Goal: Information Seeking & Learning: Learn about a topic

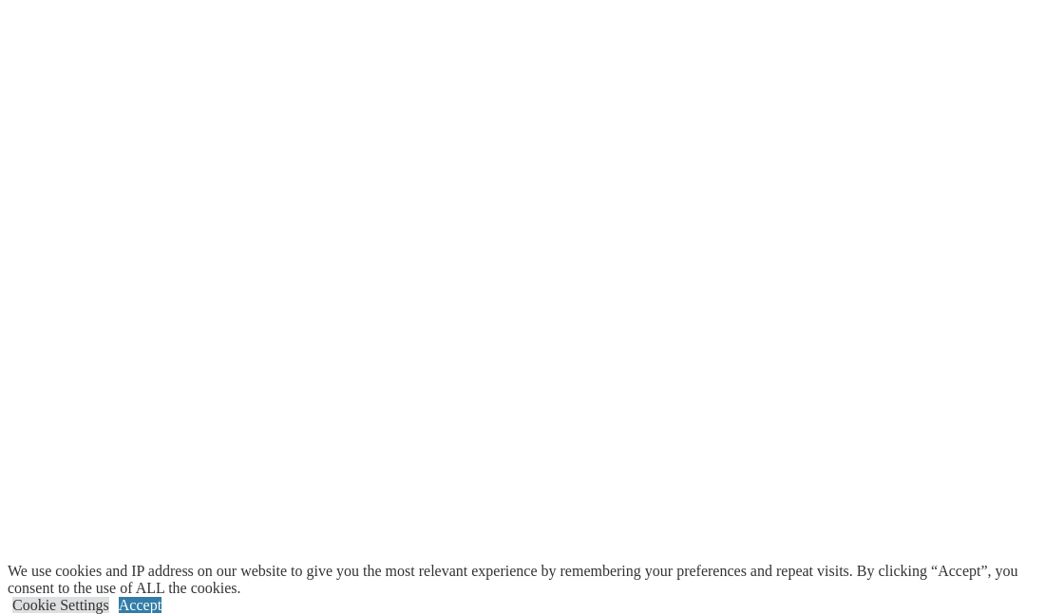
scroll to position [3752, 0]
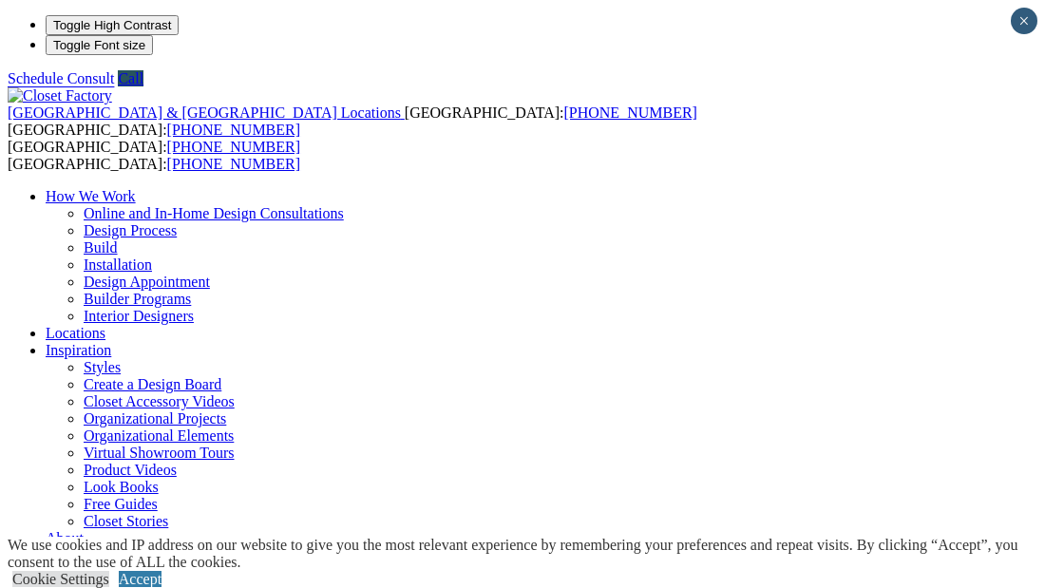
click at [235, 444] on link "Virtual Showroom Tours" at bounding box center [159, 452] width 151 height 16
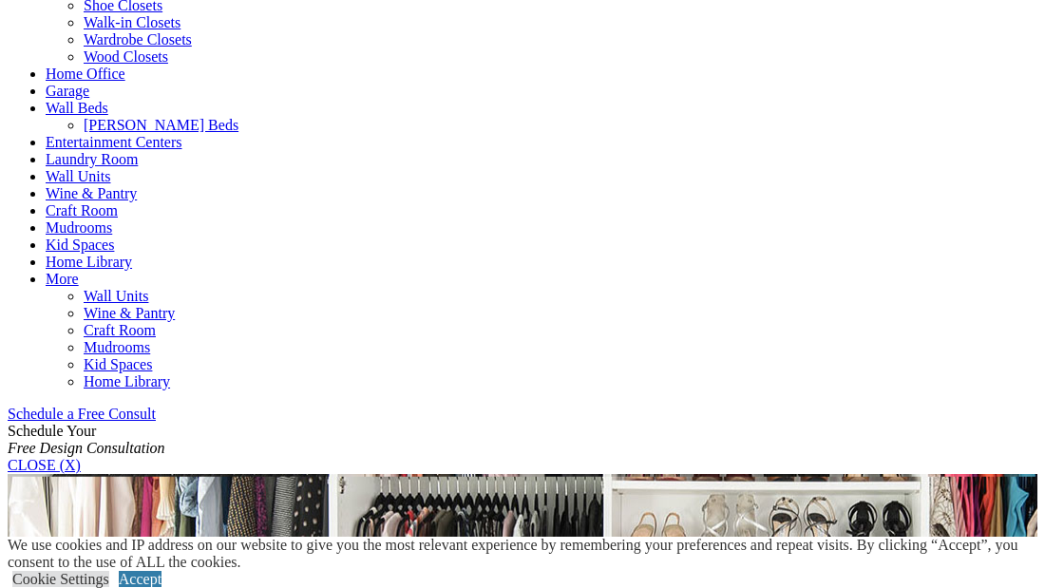
scroll to position [1044, 0]
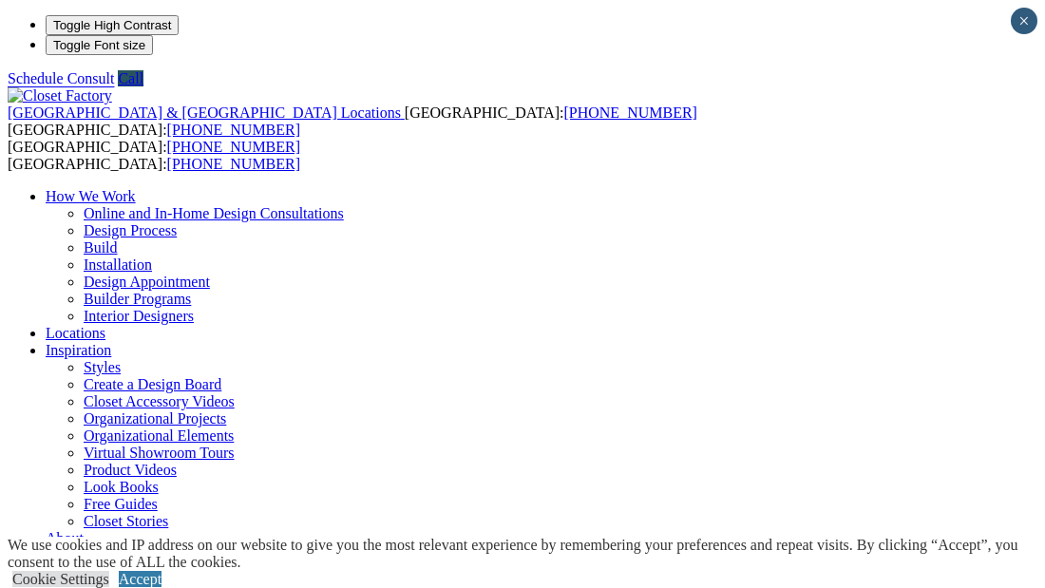
click at [159, 479] on link "Look Books" at bounding box center [121, 487] width 75 height 16
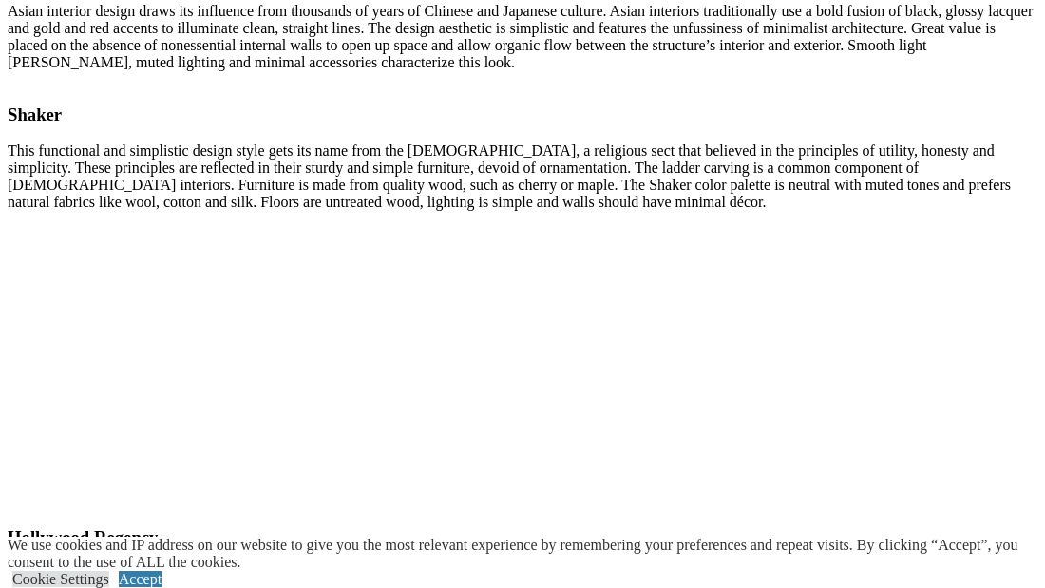
scroll to position [6134, 0]
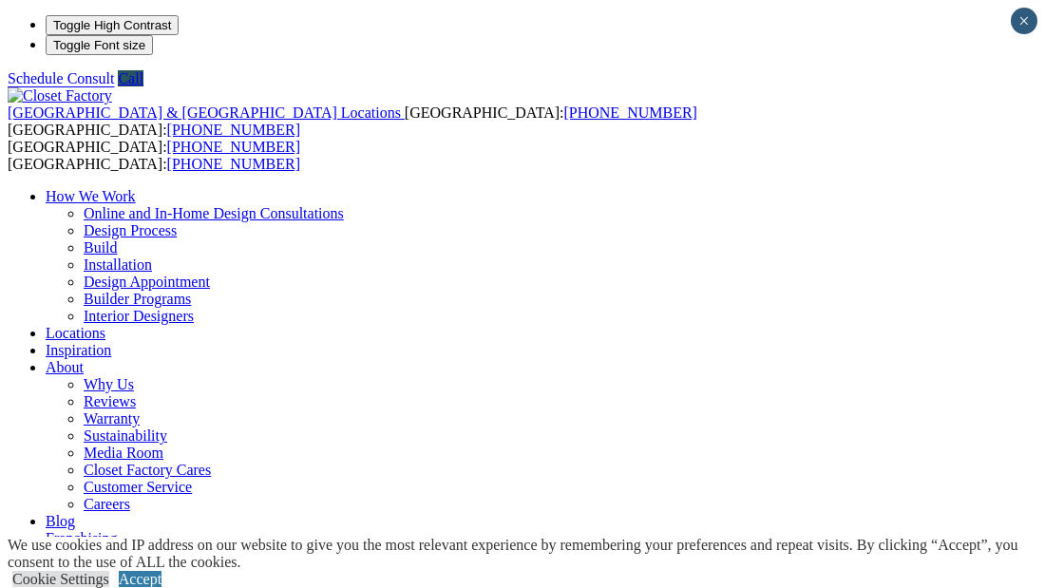
click at [194, 308] on link "Interior Designers" at bounding box center [139, 316] width 110 height 16
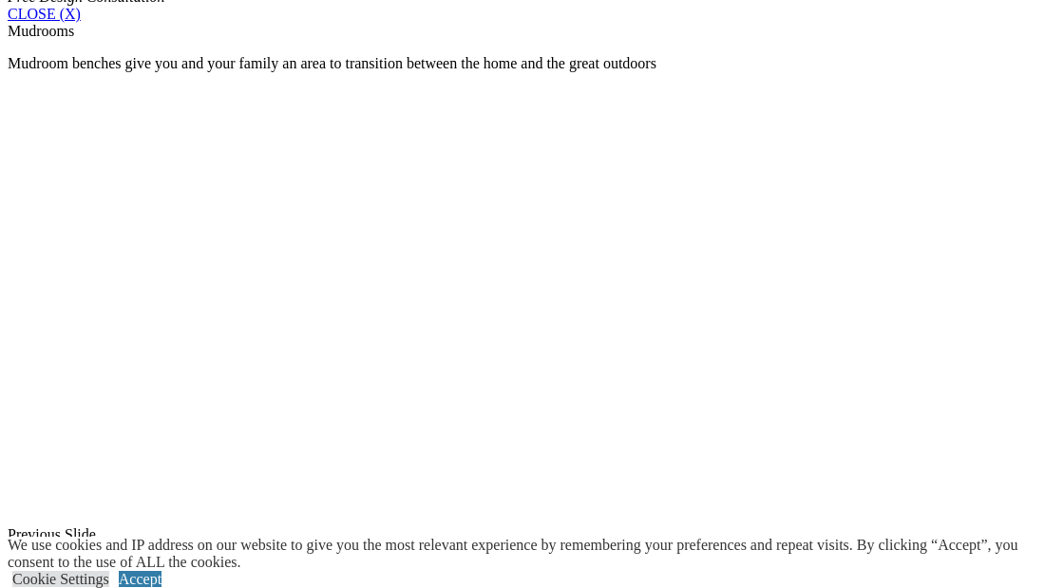
scroll to position [1302, 0]
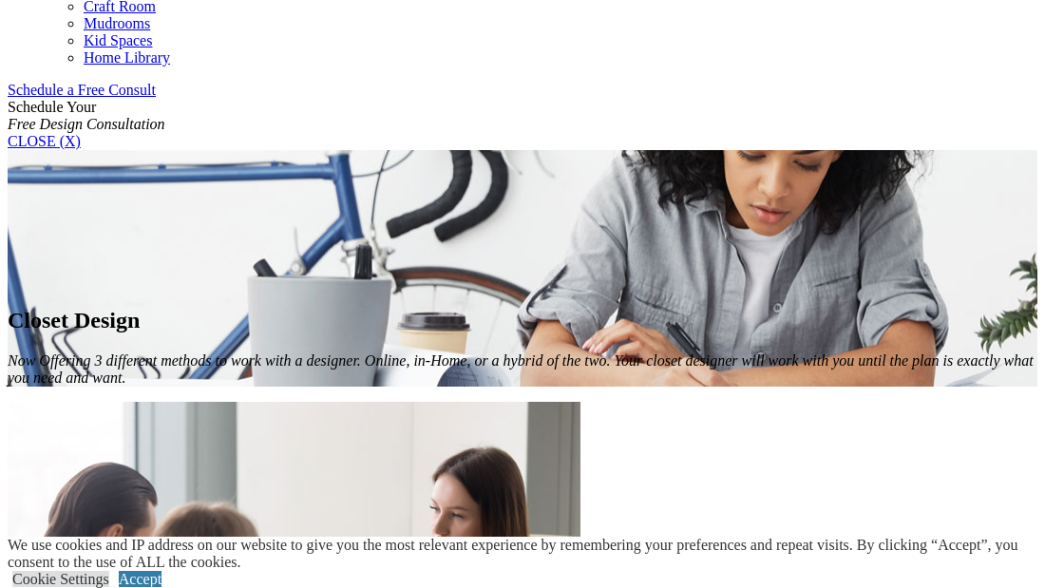
scroll to position [1196, 0]
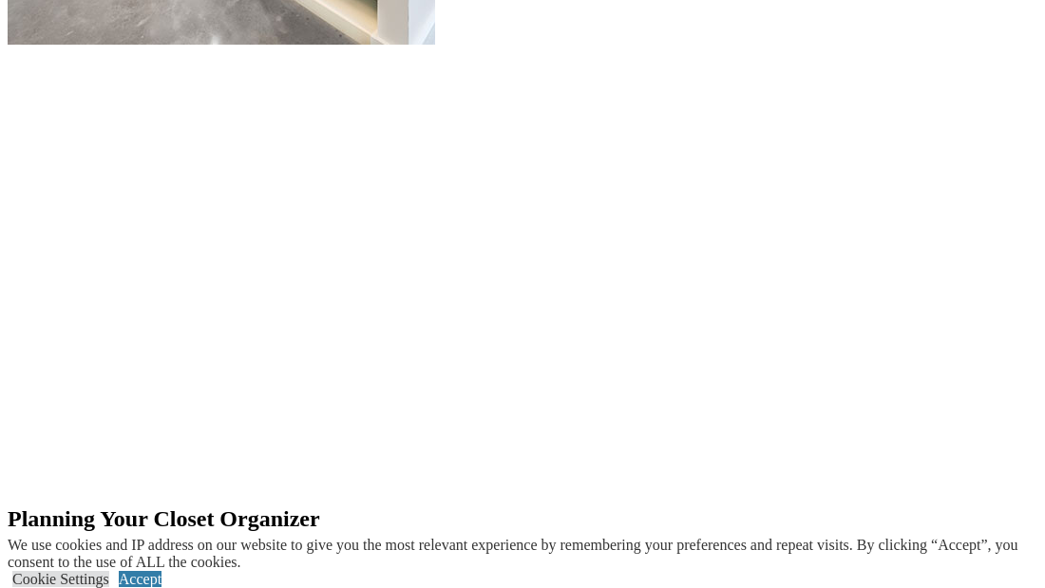
scroll to position [2482, 0]
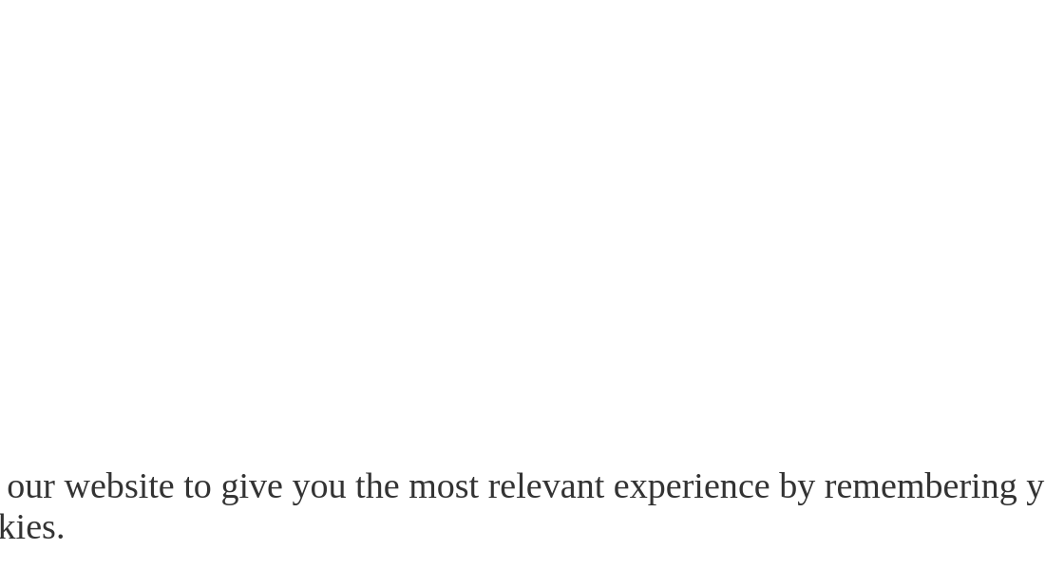
scroll to position [2473, 0]
